Goal: Transaction & Acquisition: Book appointment/travel/reservation

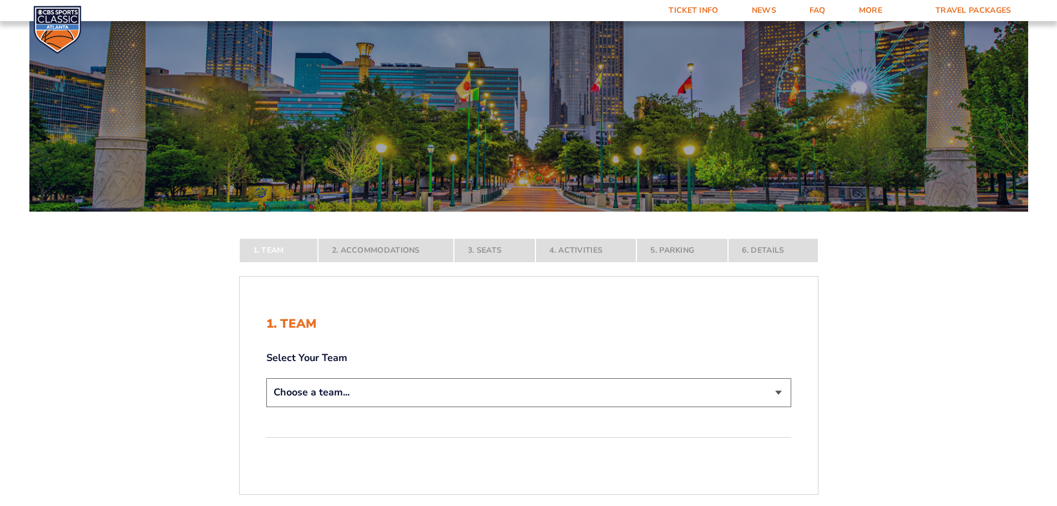
scroll to position [111, 0]
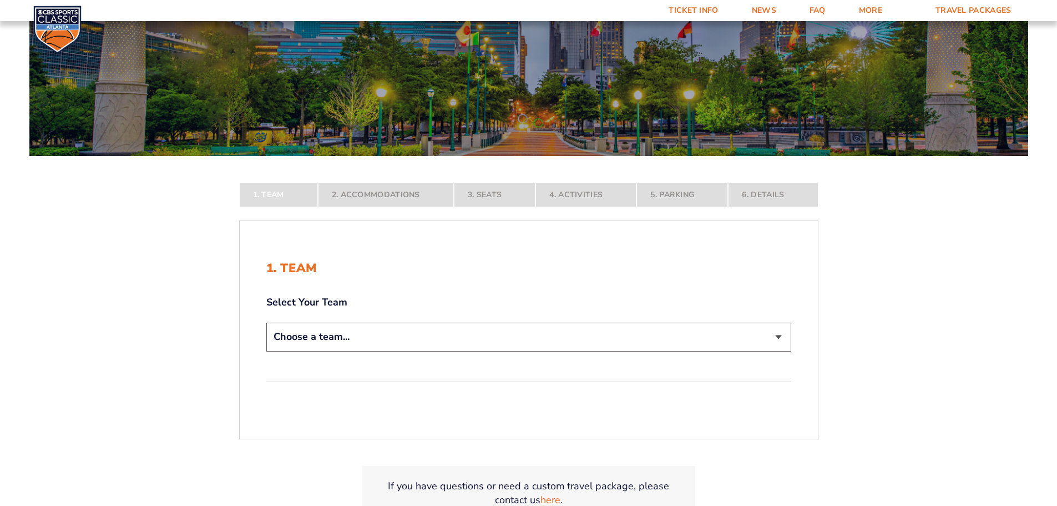
click at [778, 335] on select "Choose a team... [US_STATE] Wildcats [US_STATE] State Buckeyes [US_STATE] Tar H…" at bounding box center [528, 336] width 525 height 28
select select "12956"
click at [266, 351] on select "Choose a team... [US_STATE] Wildcats [US_STATE] State Buckeyes [US_STATE] Tar H…" at bounding box center [528, 336] width 525 height 28
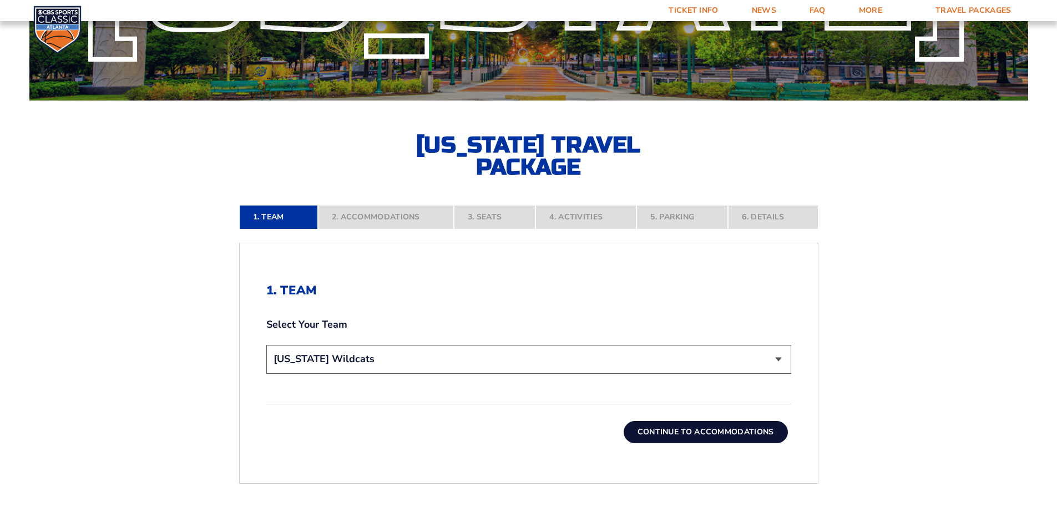
scroll to position [222, 0]
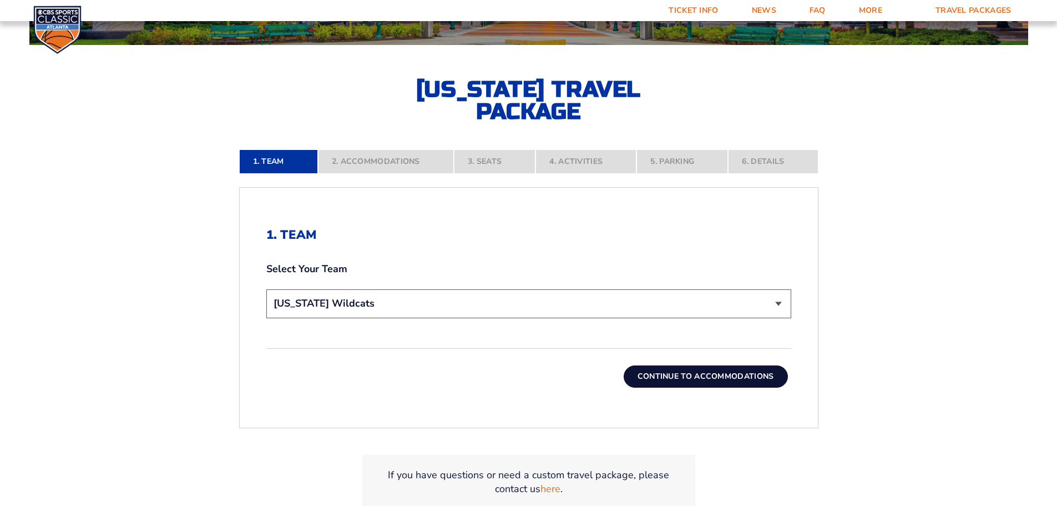
click at [665, 372] on button "Continue To Accommodations" at bounding box center [706, 376] width 164 height 22
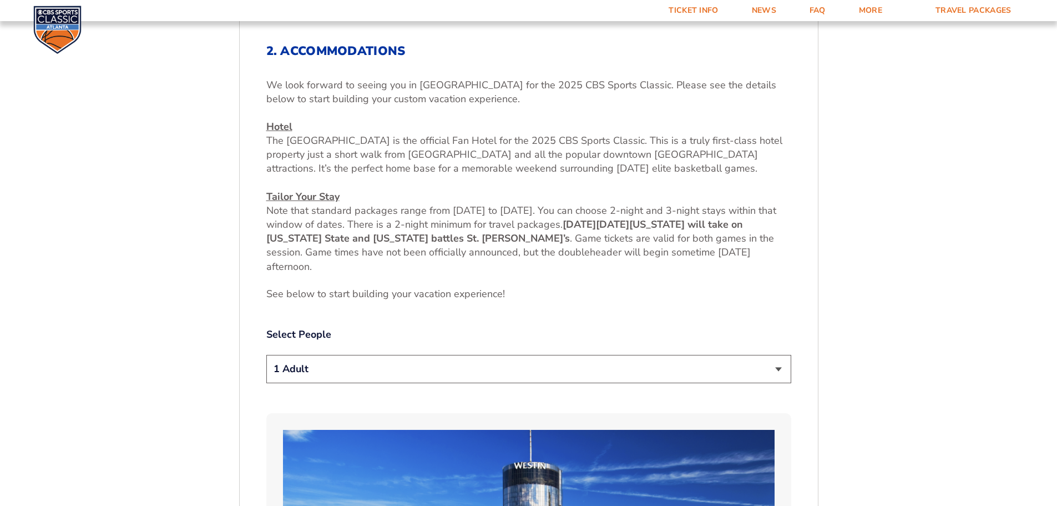
scroll to position [461, 0]
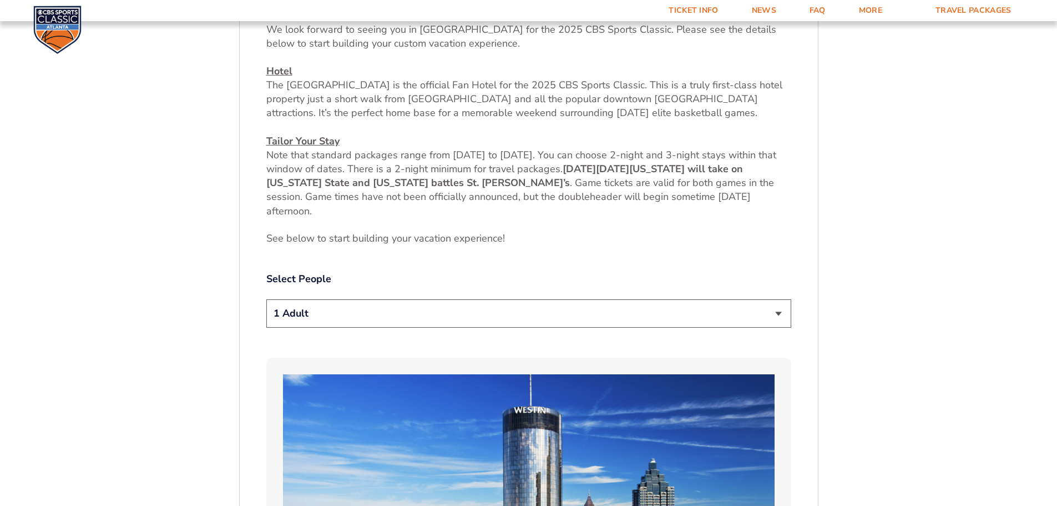
click at [783, 312] on select "1 Adult 2 Adults 3 Adults 4 Adults 2 Adults + 1 Child 2 Adults + 2 Children 2 A…" at bounding box center [528, 313] width 525 height 28
select select "2 Adults"
click at [266, 299] on select "1 Adult 2 Adults 3 Adults 4 Adults 2 Adults + 1 Child 2 Adults + 2 Children 2 A…" at bounding box center [528, 313] width 525 height 28
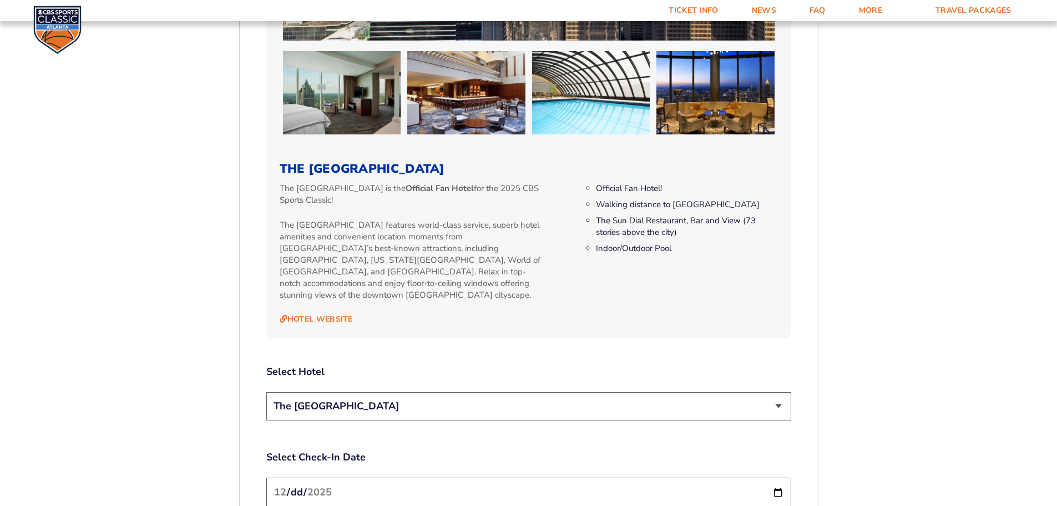
scroll to position [1127, 0]
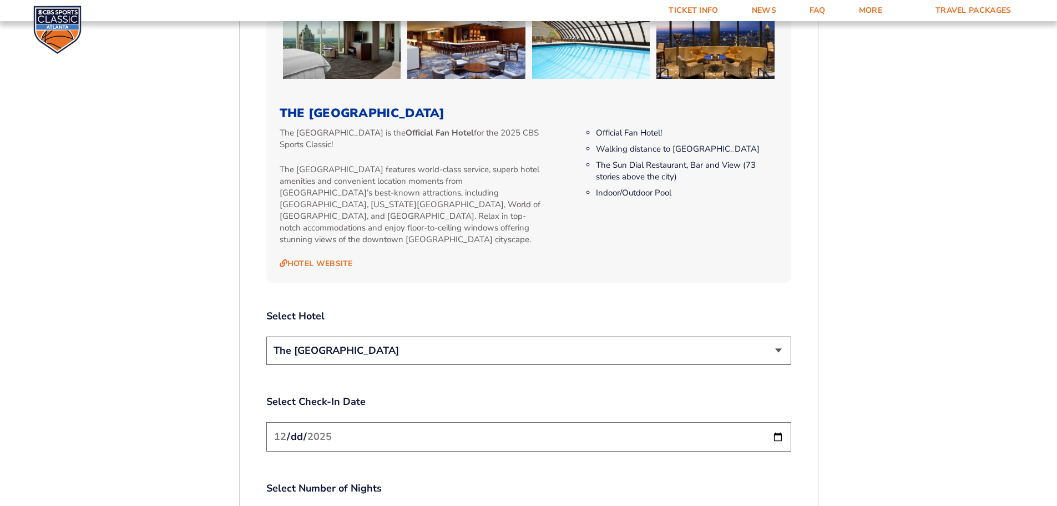
click at [780, 340] on select "The [GEOGRAPHIC_DATA]" at bounding box center [528, 350] width 525 height 28
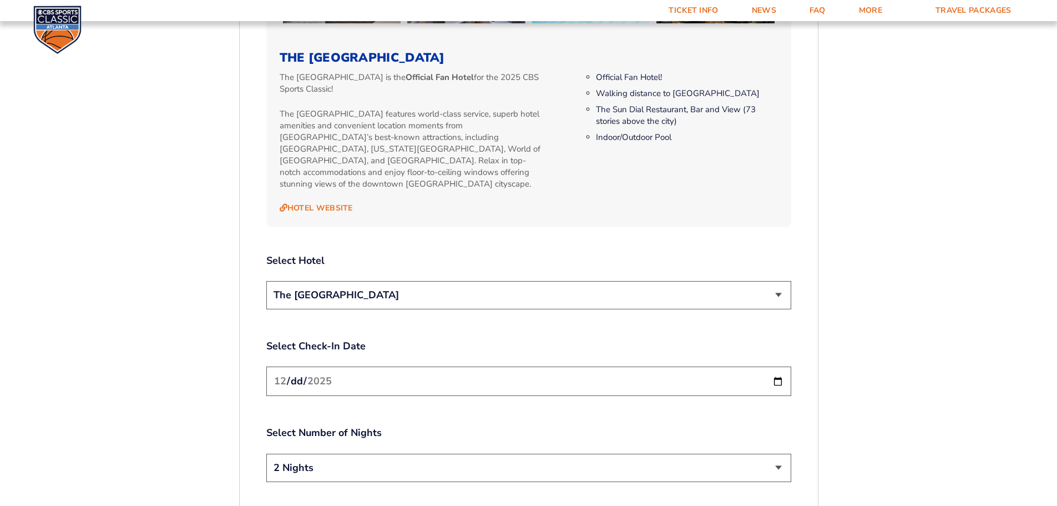
scroll to position [1238, 0]
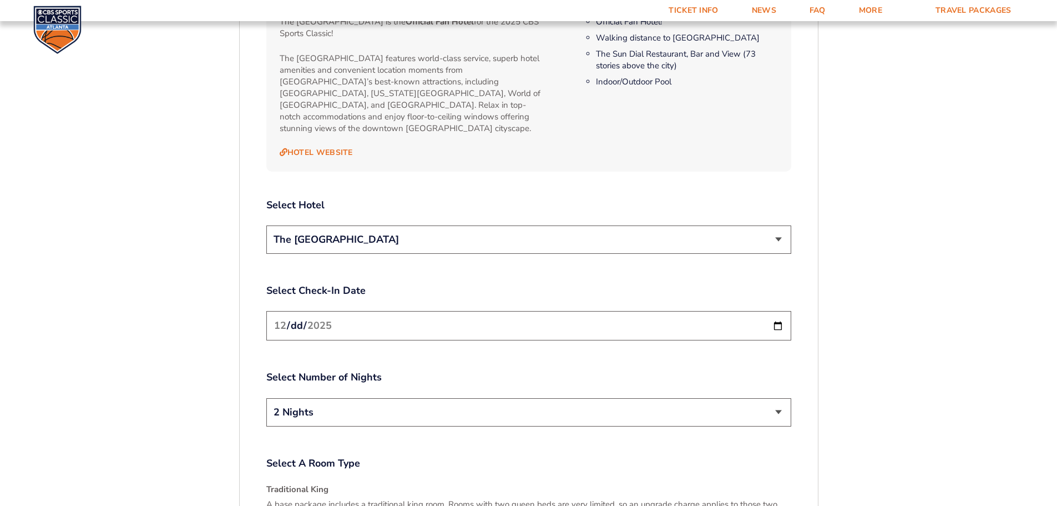
click at [781, 316] on input "[DATE]" at bounding box center [528, 325] width 525 height 29
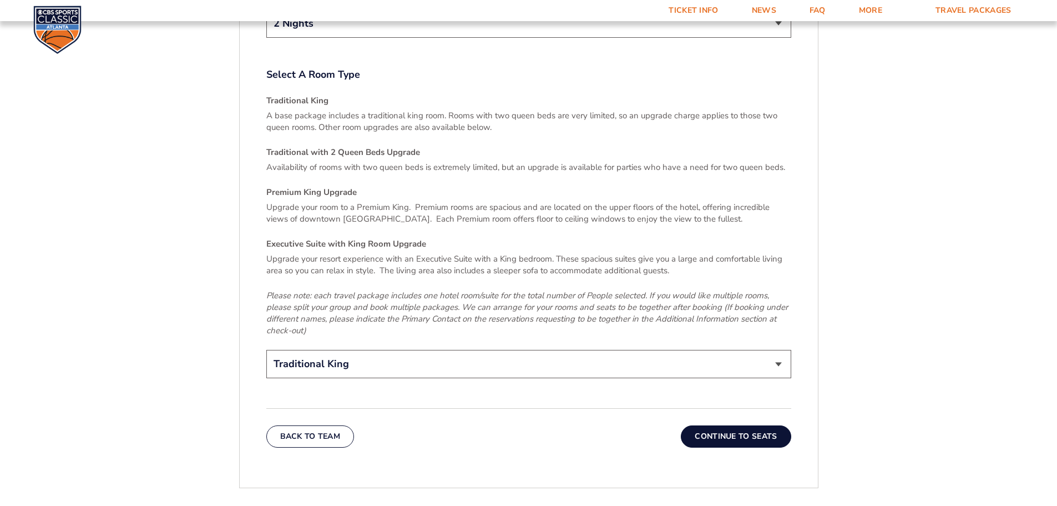
scroll to position [1682, 0]
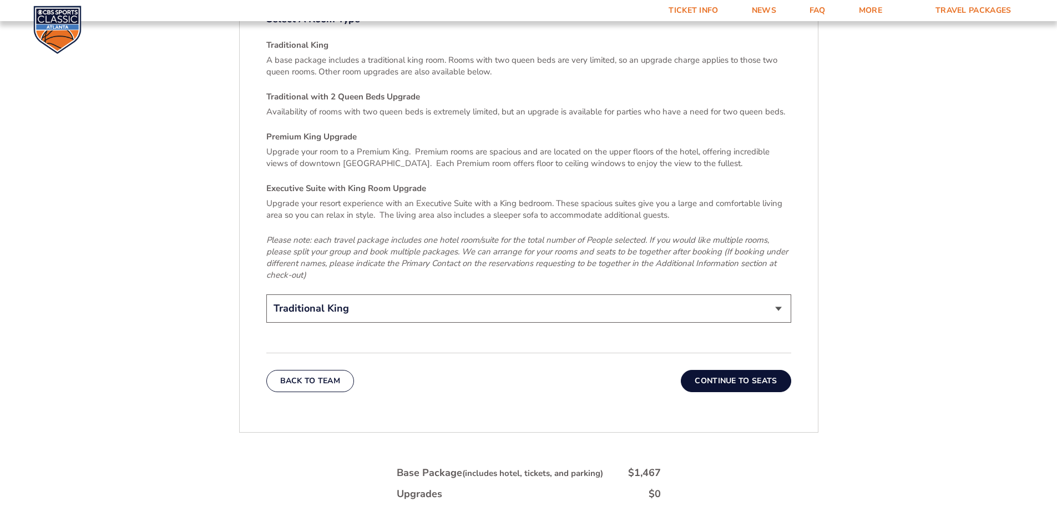
click at [777, 301] on select "Traditional King Traditional with 2 Queen Beds Upgrade (+$45 per night) Premium…" at bounding box center [528, 308] width 525 height 28
select select "Traditional with 2 Queen Beds Upgrade"
click at [266, 294] on select "Traditional King Traditional with 2 Queen Beds Upgrade (+$45 per night) Premium…" at bounding box center [528, 308] width 525 height 28
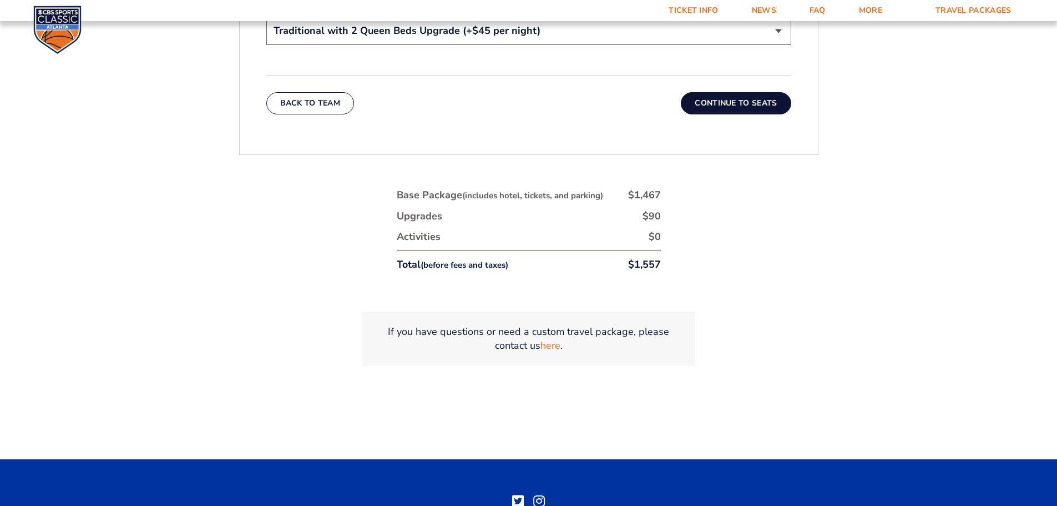
scroll to position [1904, 0]
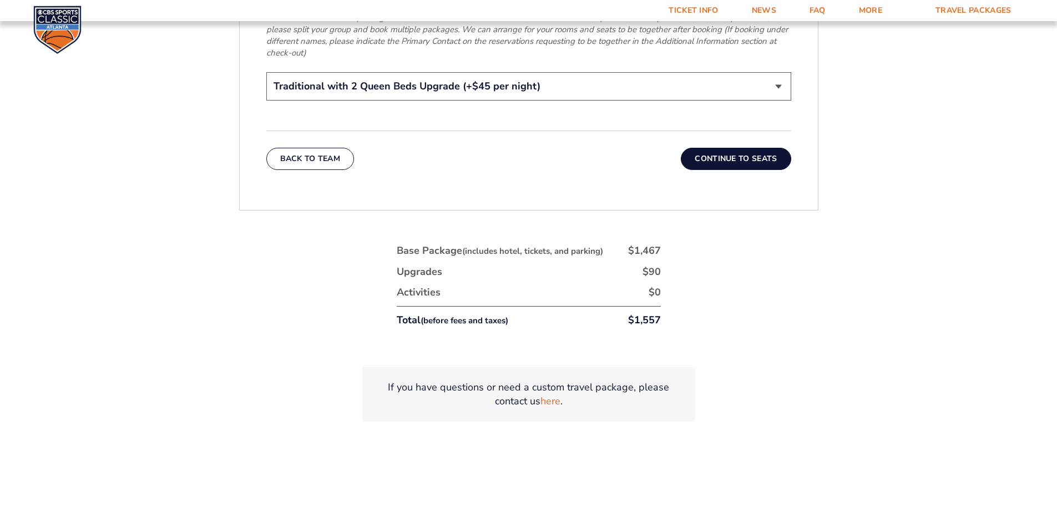
click at [744, 148] on button "Continue To Seats" at bounding box center [736, 159] width 110 height 22
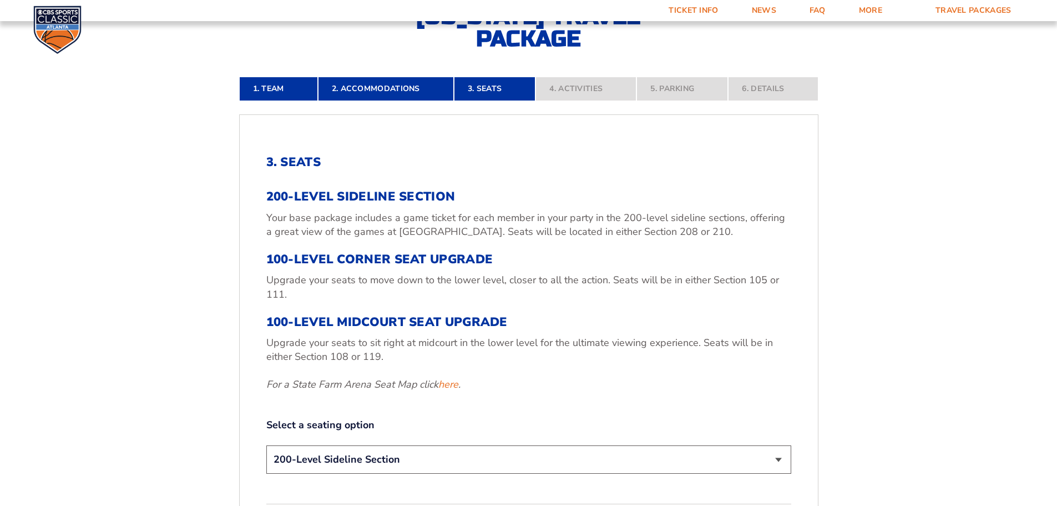
scroll to position [350, 0]
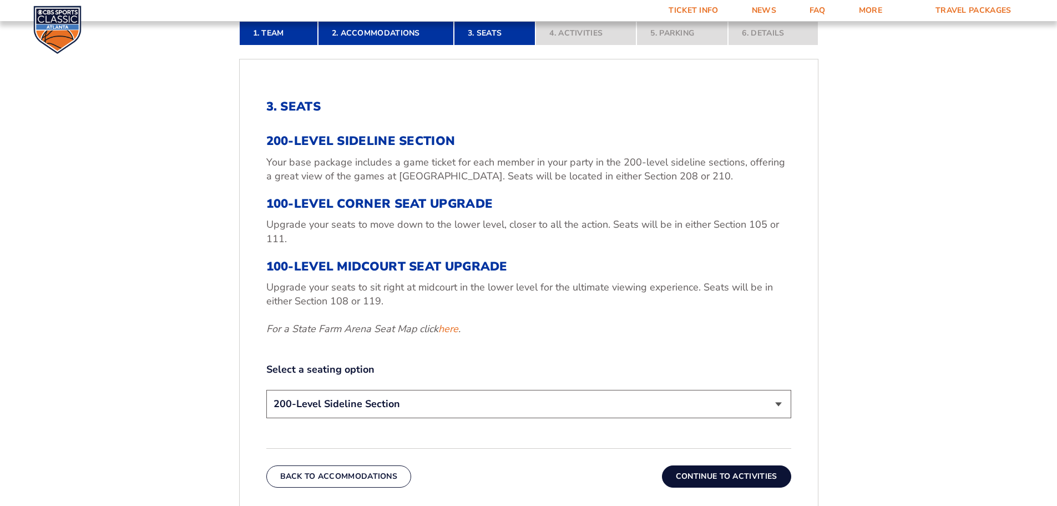
click at [782, 407] on select "200-Level Sideline Section 100-Level Corner Seat Upgrade (+$120 per person) 100…" at bounding box center [528, 404] width 525 height 28
click at [907, 386] on form "[US_STATE] [US_STATE] Travel Package [US_STATE][GEOGRAPHIC_DATA] [US_STATE] Sta…" at bounding box center [528, 221] width 1057 height 1142
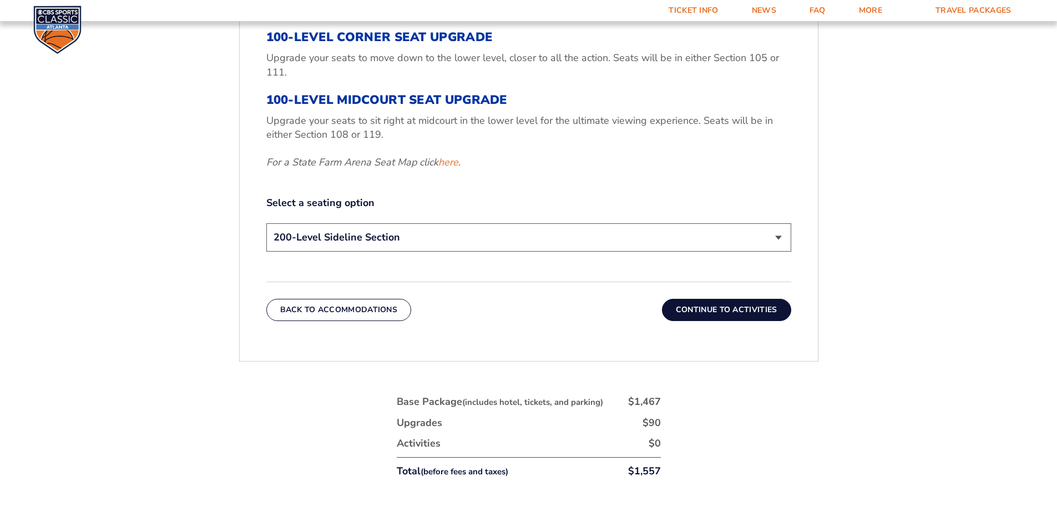
scroll to position [572, 0]
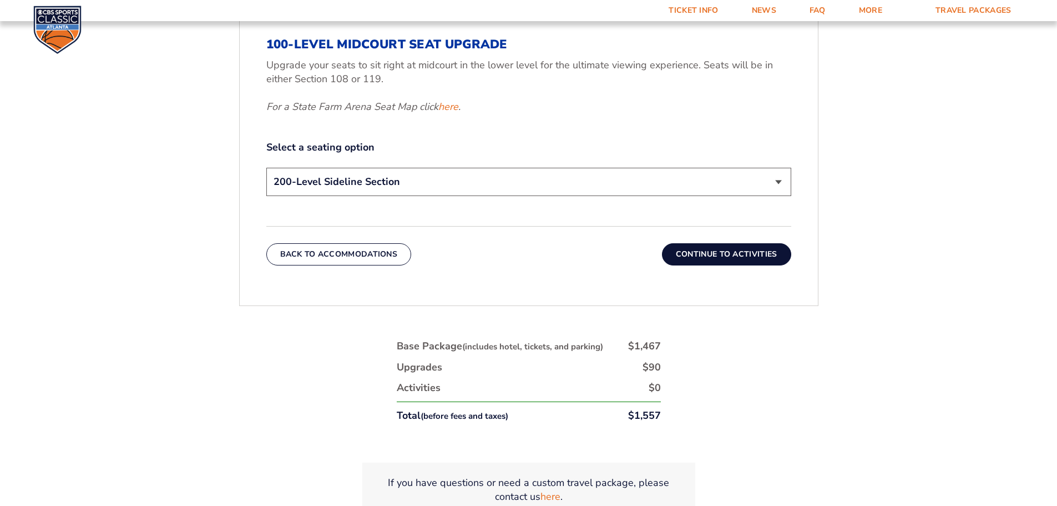
click at [744, 251] on button "Continue To Activities" at bounding box center [726, 254] width 129 height 22
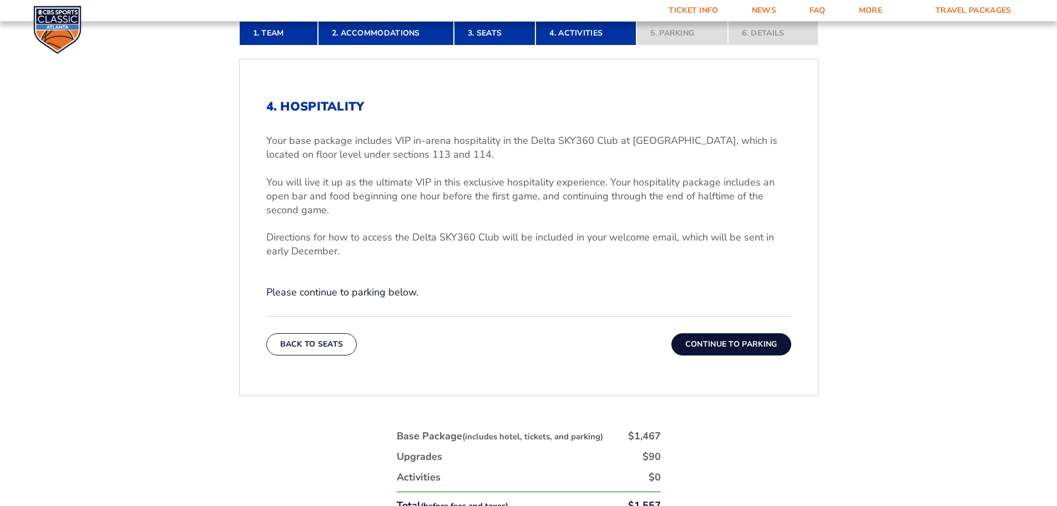
scroll to position [406, 0]
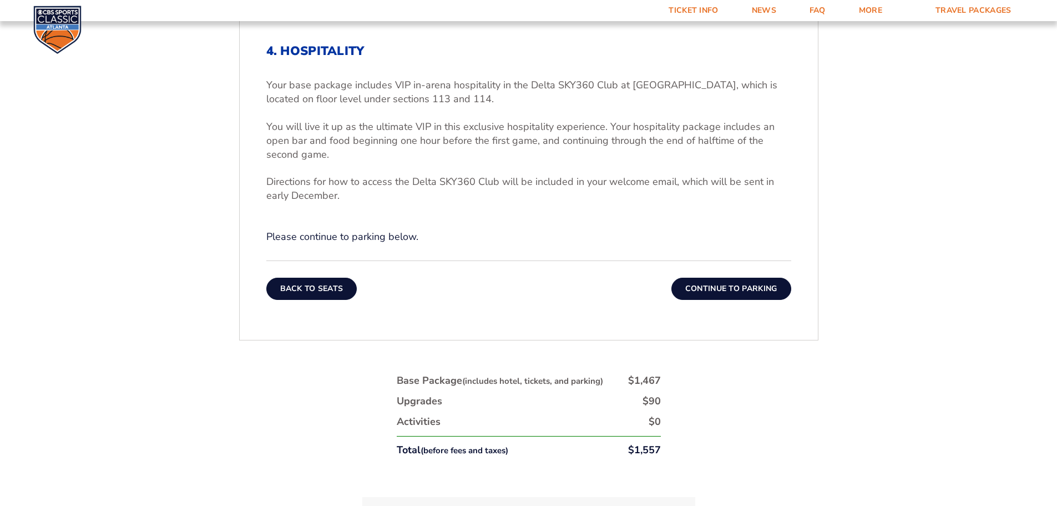
click at [336, 281] on button "Back To Seats" at bounding box center [311, 288] width 91 height 22
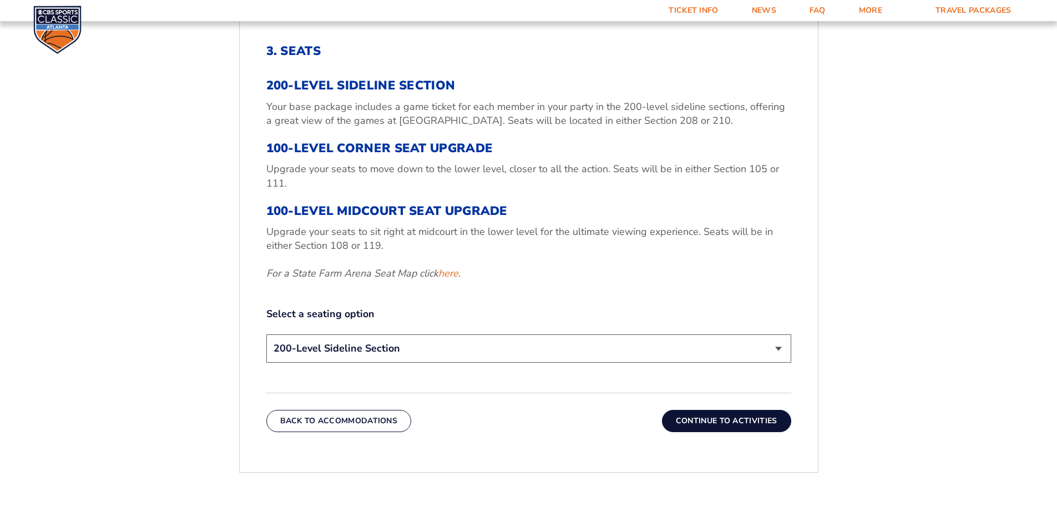
scroll to position [461, 0]
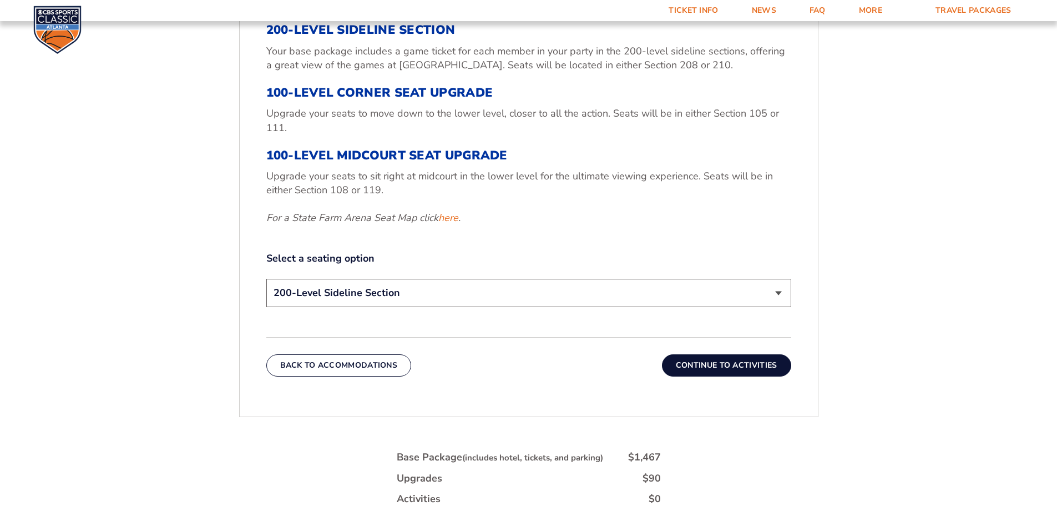
click at [780, 289] on select "200-Level Sideline Section 100-Level Corner Seat Upgrade (+$120 per person) 100…" at bounding box center [528, 293] width 525 height 28
click at [880, 286] on form "[US_STATE] [US_STATE] Travel Package [US_STATE][GEOGRAPHIC_DATA] [US_STATE] Sta…" at bounding box center [528, 110] width 1057 height 1142
click at [738, 363] on button "Continue To Activities" at bounding box center [726, 365] width 129 height 22
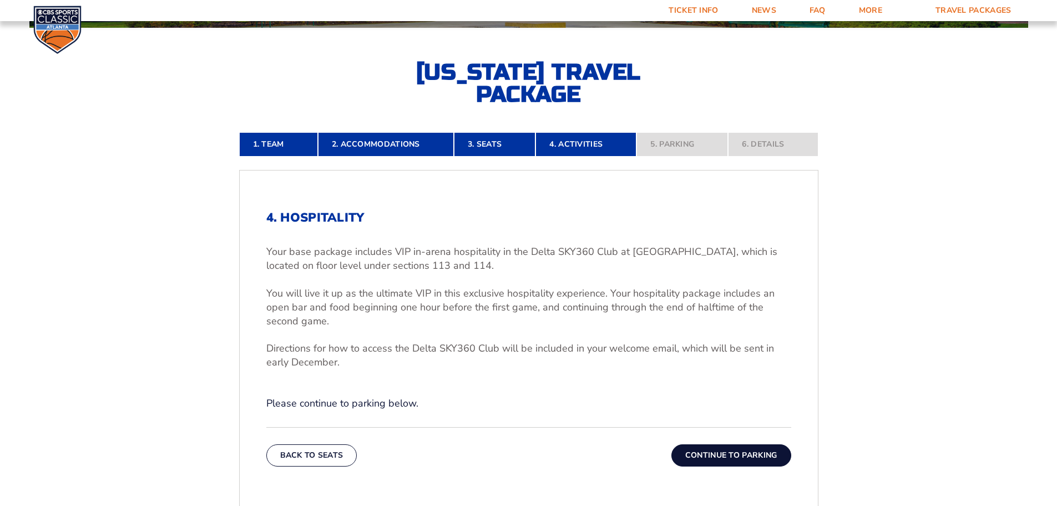
scroll to position [295, 0]
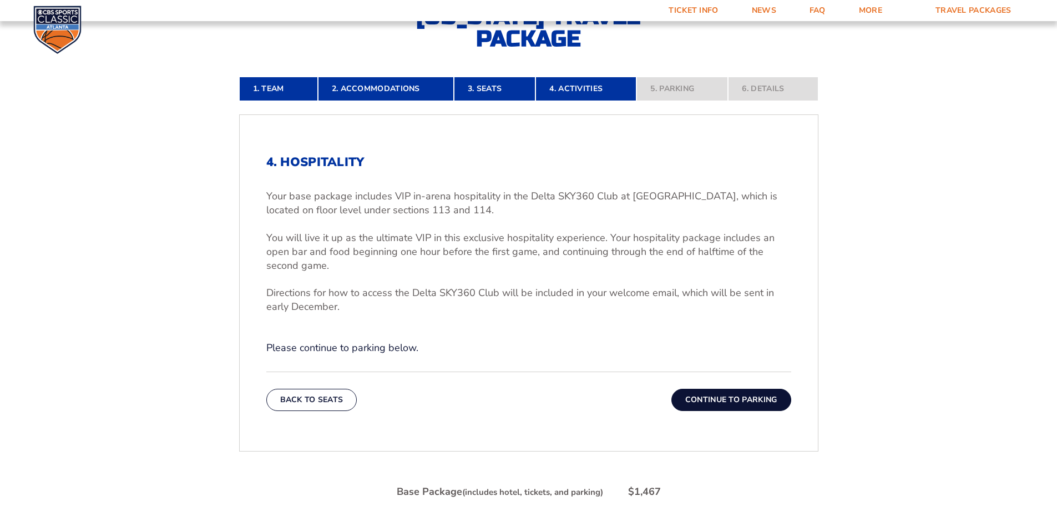
click at [718, 392] on button "Continue To Parking" at bounding box center [731, 399] width 120 height 22
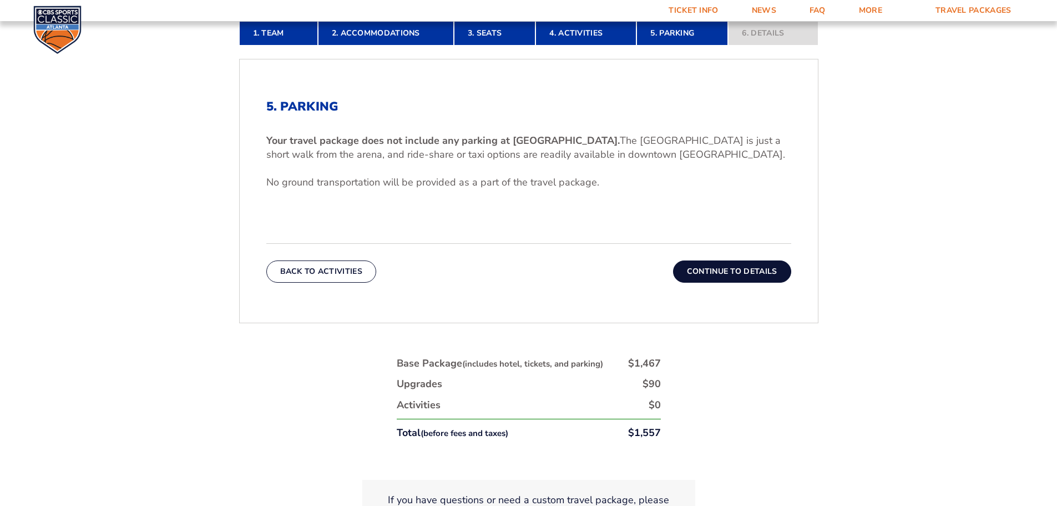
scroll to position [406, 0]
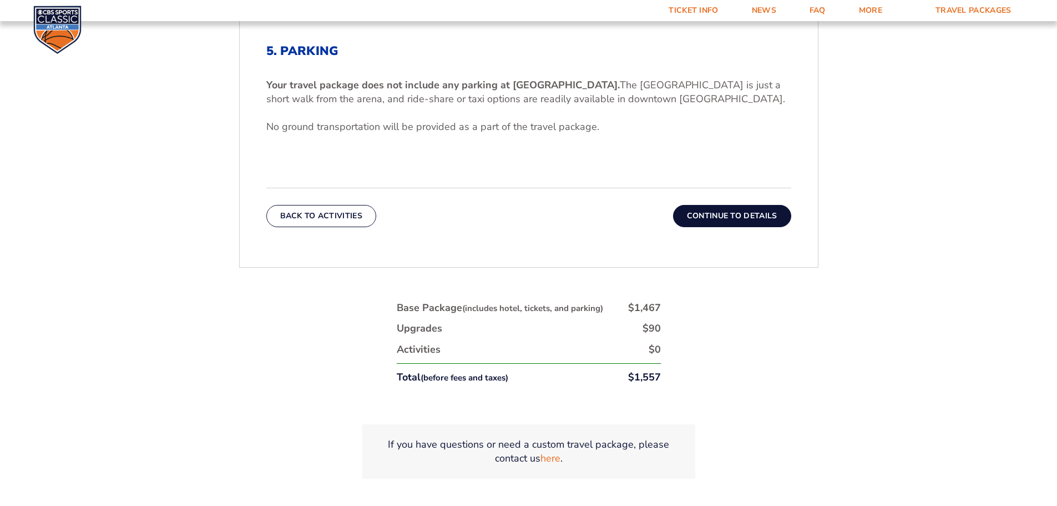
click at [695, 215] on button "Continue To Details" at bounding box center [732, 216] width 118 height 22
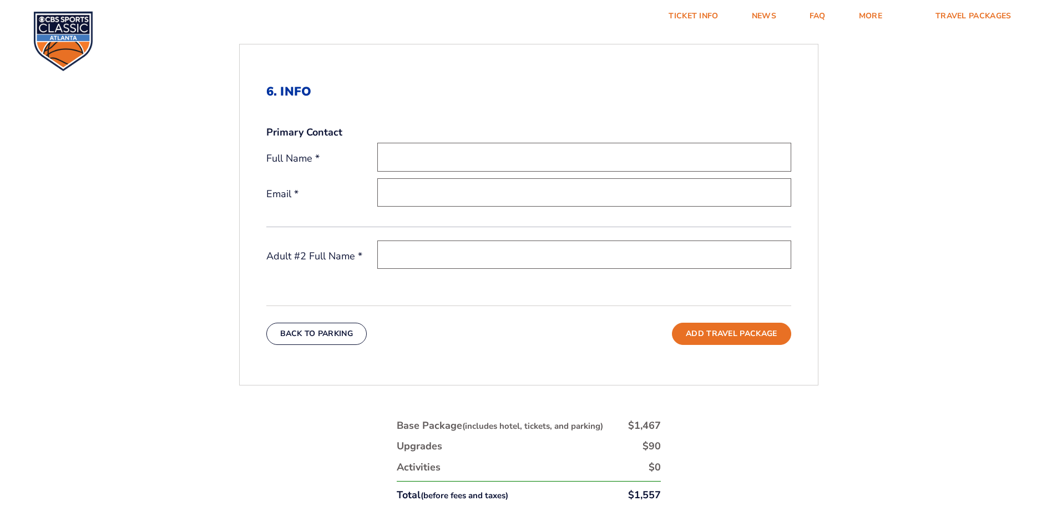
scroll to position [0, 0]
